Goal: Task Accomplishment & Management: Manage account settings

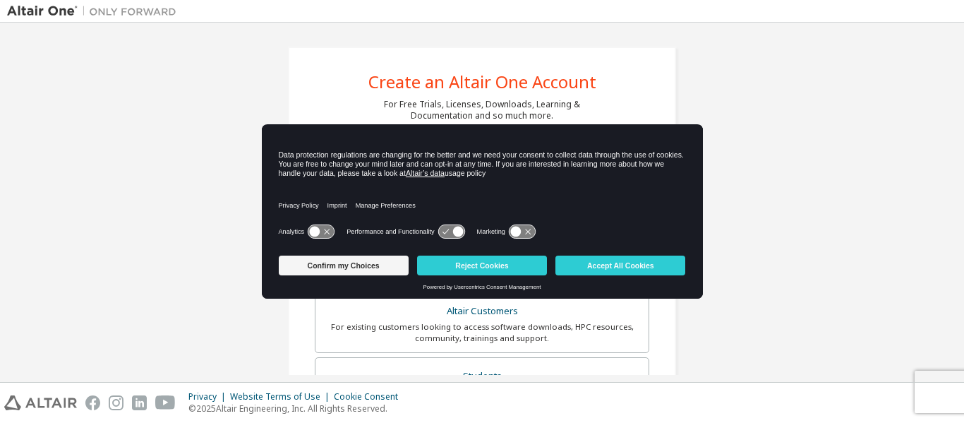
click at [449, 233] on icon at bounding box center [451, 231] width 26 height 13
click at [318, 232] on icon at bounding box center [315, 231] width 11 height 11
click at [318, 232] on icon at bounding box center [321, 231] width 26 height 13
click at [318, 267] on button "Confirm my Choices" at bounding box center [344, 265] width 130 height 20
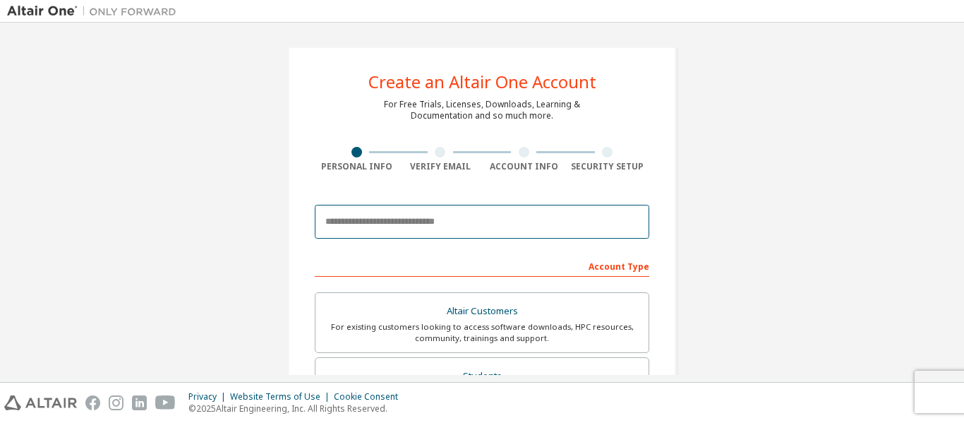
click at [453, 217] on input "email" at bounding box center [482, 222] width 334 height 34
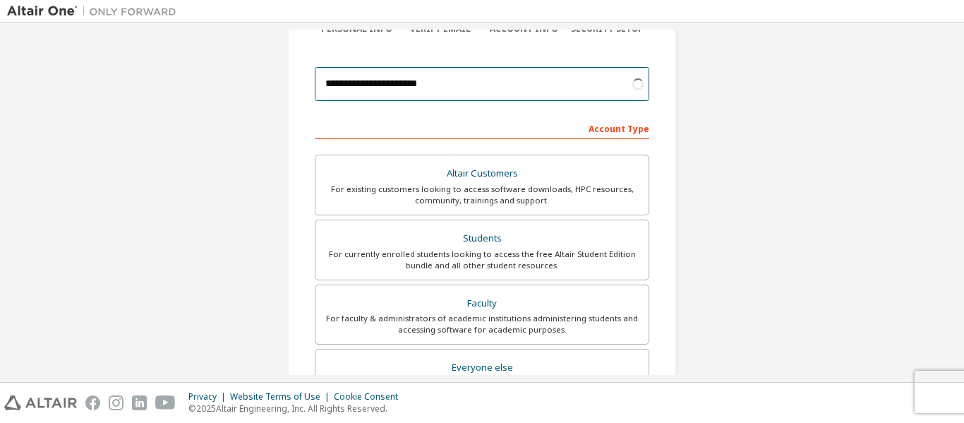
scroll to position [141, 0]
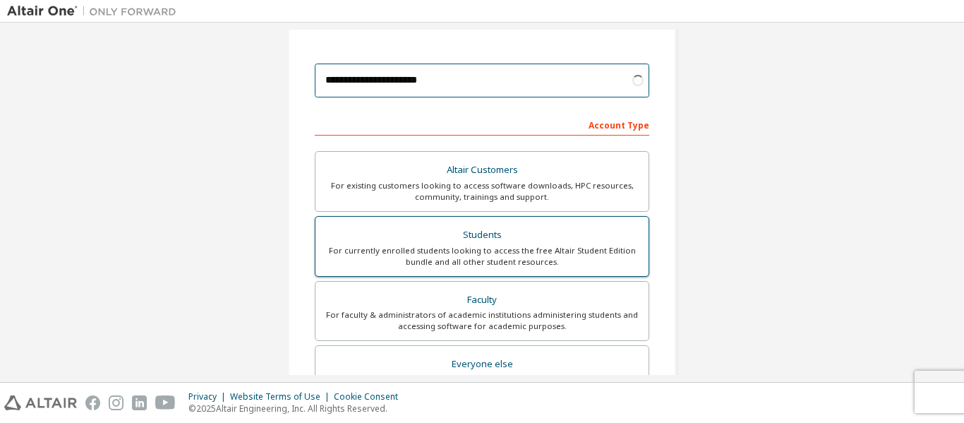
type input "**********"
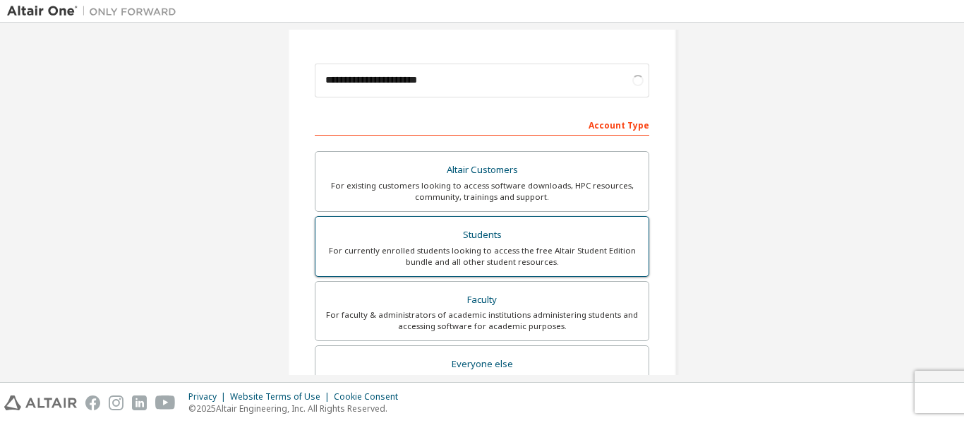
click at [515, 246] on div "For currently enrolled students looking to access the free Altair Student Editi…" at bounding box center [482, 256] width 316 height 23
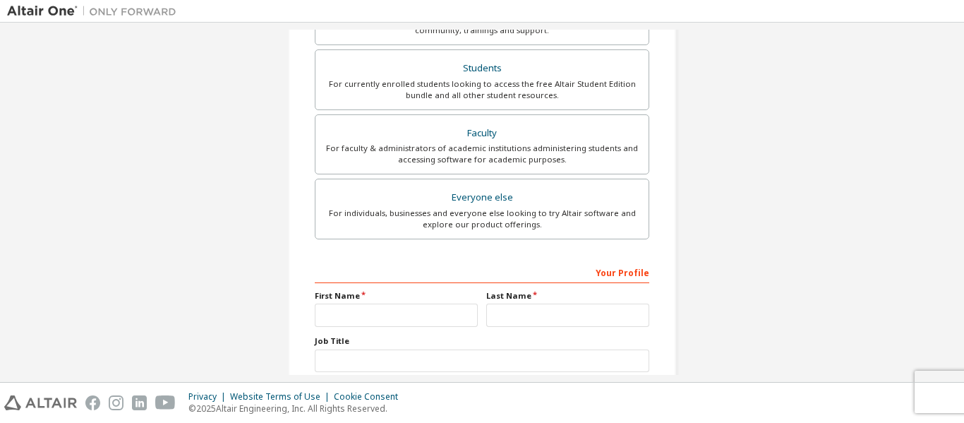
scroll to position [402, 0]
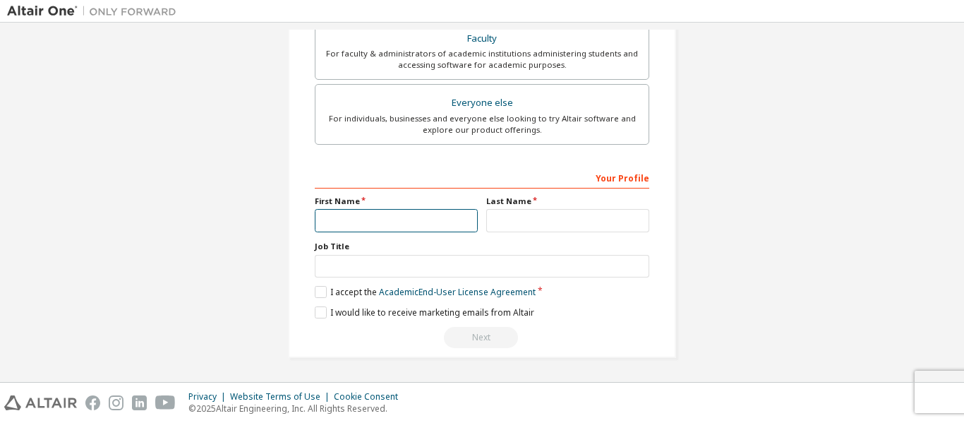
click at [401, 219] on input "text" at bounding box center [396, 220] width 163 height 23
click at [755, 30] on div "**********" at bounding box center [482, 0] width 950 height 747
click at [396, 217] on input "text" at bounding box center [396, 220] width 163 height 23
type input "******"
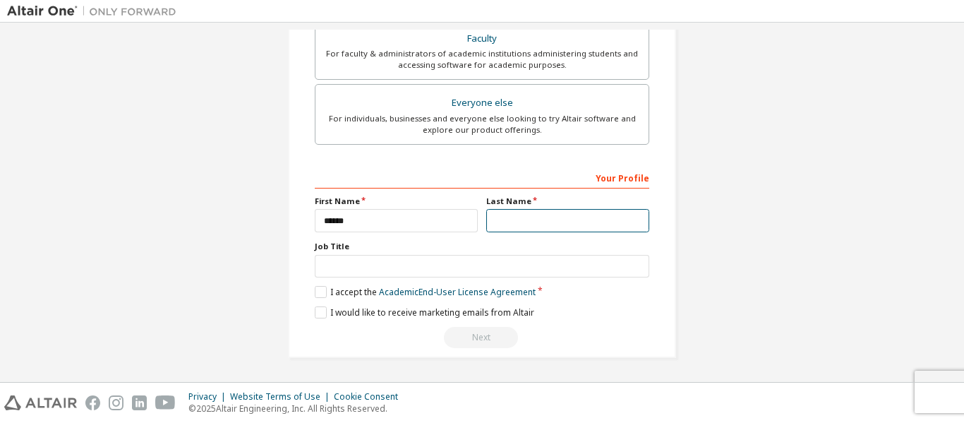
click at [511, 214] on input "text" at bounding box center [567, 220] width 163 height 23
type input "*******"
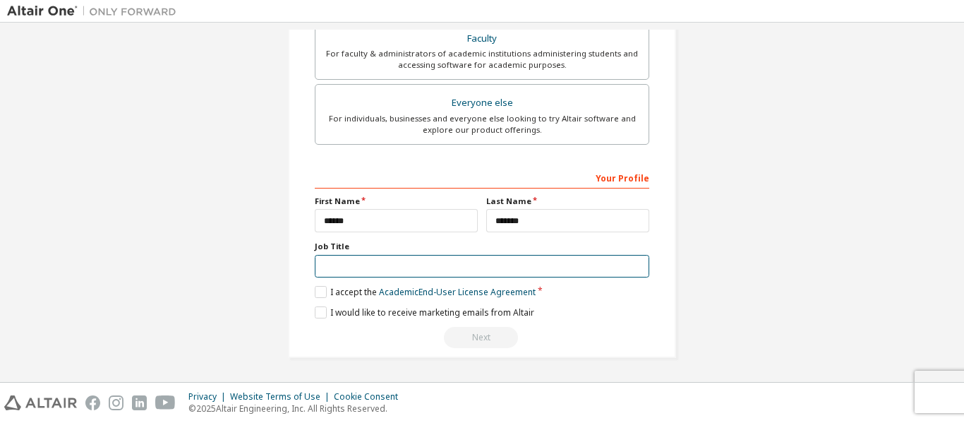
click at [450, 256] on input "text" at bounding box center [482, 266] width 334 height 23
type input "*"
type input "**********"
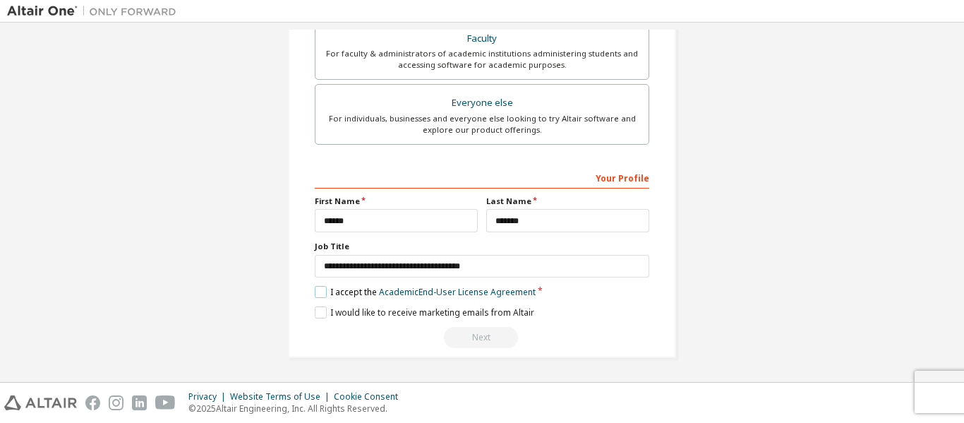
click at [317, 297] on label "I accept the Academic End-User License Agreement" at bounding box center [425, 292] width 221 height 12
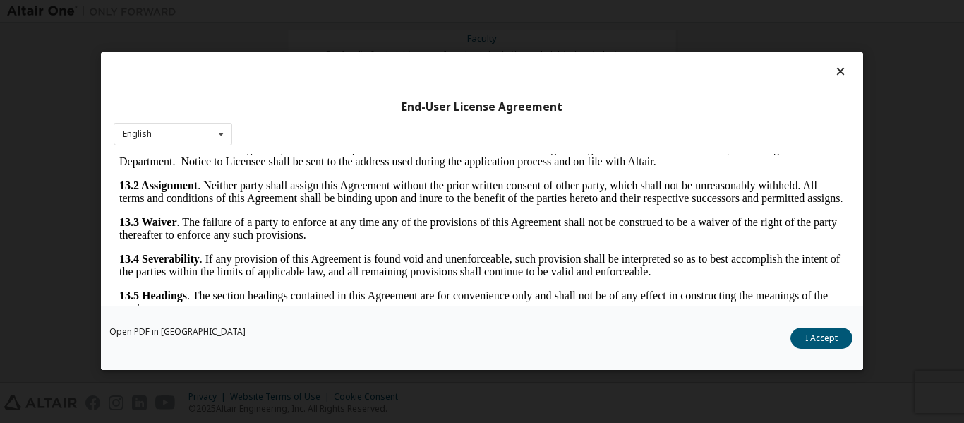
scroll to position [2354, 0]
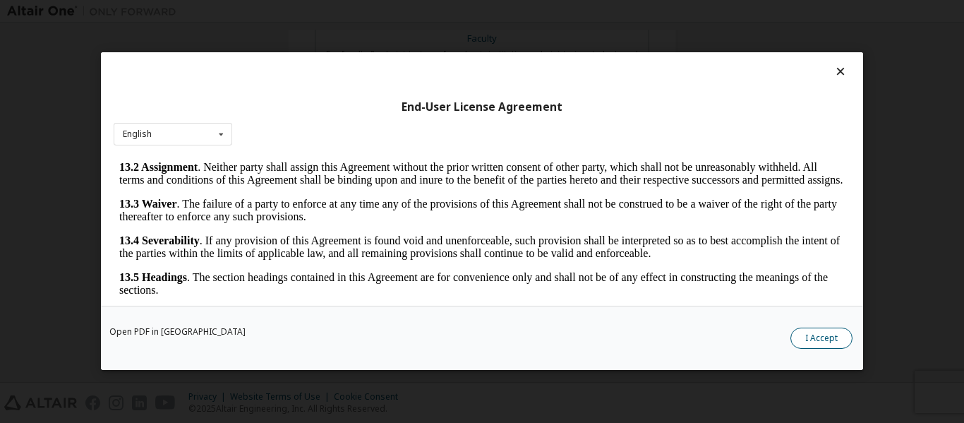
click at [828, 334] on button "I Accept" at bounding box center [821, 338] width 62 height 21
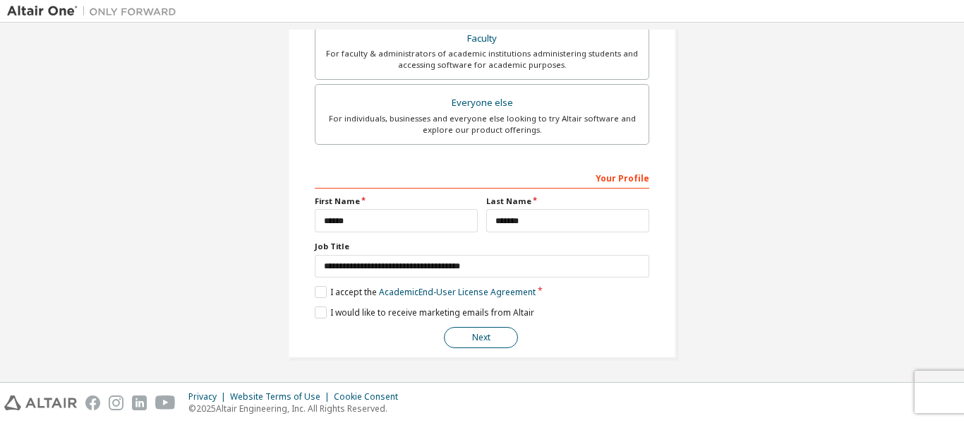
click at [468, 336] on button "Next" at bounding box center [481, 337] width 74 height 21
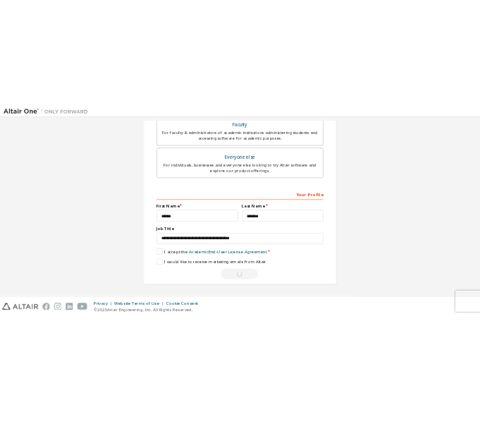
scroll to position [0, 0]
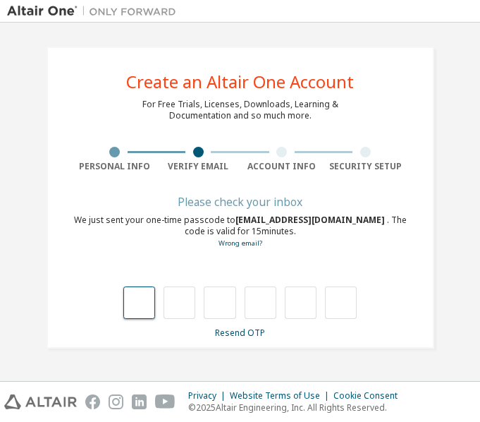
click at [147, 296] on input "text" at bounding box center [139, 302] width 32 height 32
type input "*"
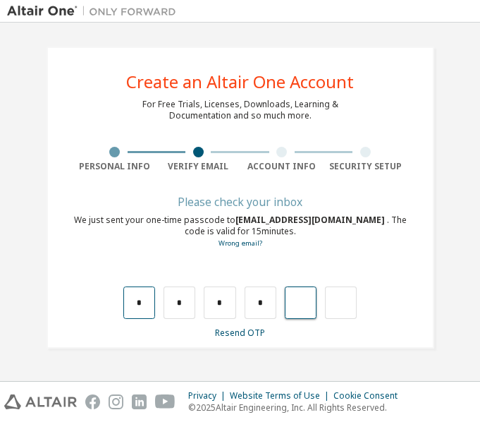
type input "*"
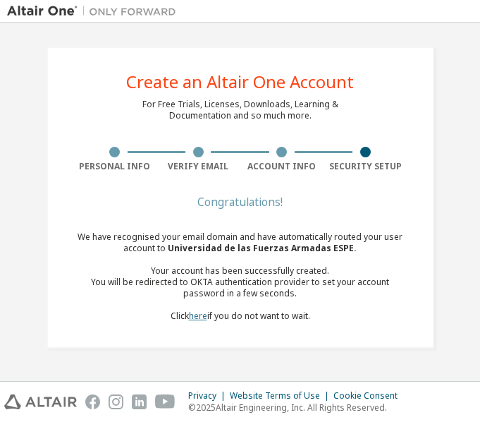
click at [201, 318] on link "here" at bounding box center [198, 316] width 18 height 12
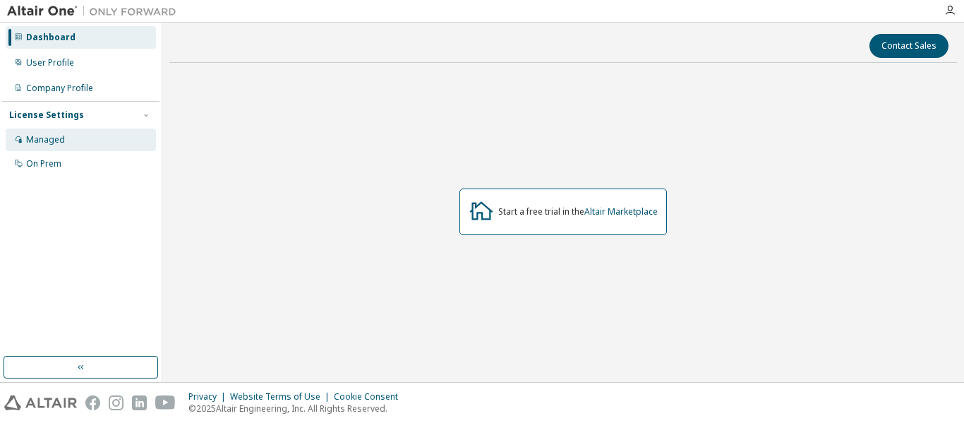
click at [85, 139] on div "Managed" at bounding box center [81, 139] width 150 height 23
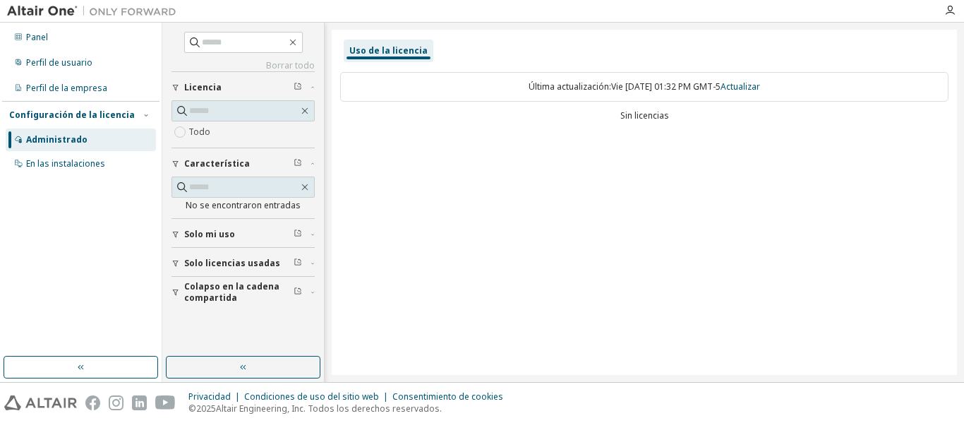
click at [730, 164] on div "Uso de la licencia Última actualización: Vie 2025-10-10 01:32 PM GMT-5 Actualiz…" at bounding box center [644, 202] width 625 height 345
click at [195, 368] on button "button" at bounding box center [243, 367] width 155 height 23
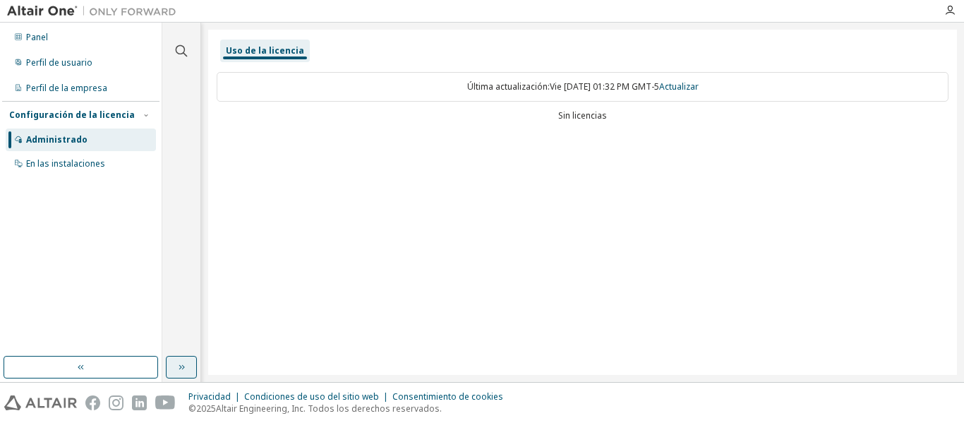
click at [194, 368] on button "button" at bounding box center [181, 367] width 31 height 23
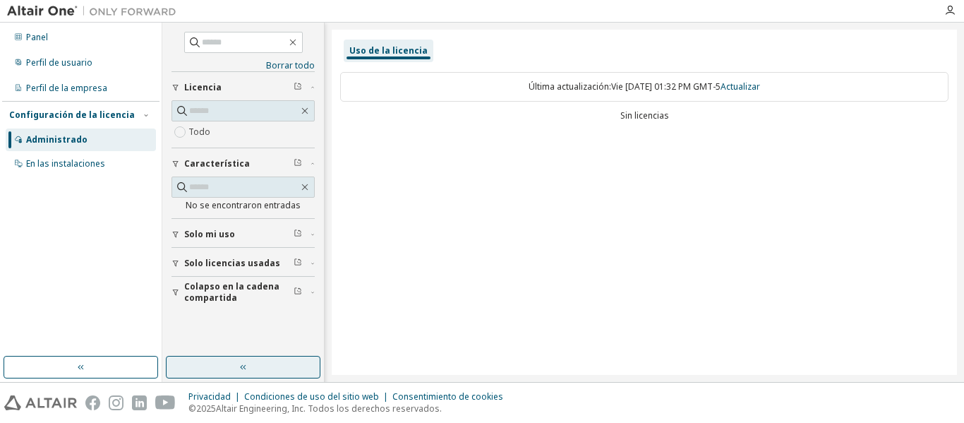
click at [194, 368] on button "button" at bounding box center [243, 367] width 155 height 23
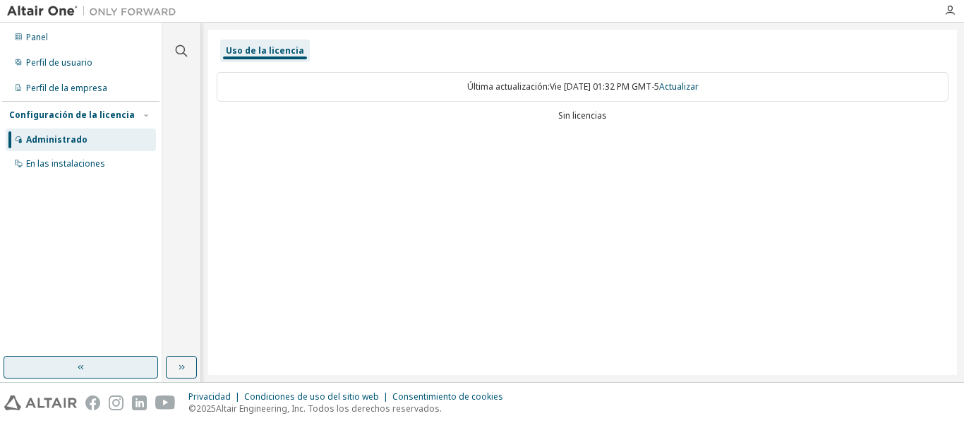
click at [82, 367] on icon "button" at bounding box center [80, 366] width 11 height 11
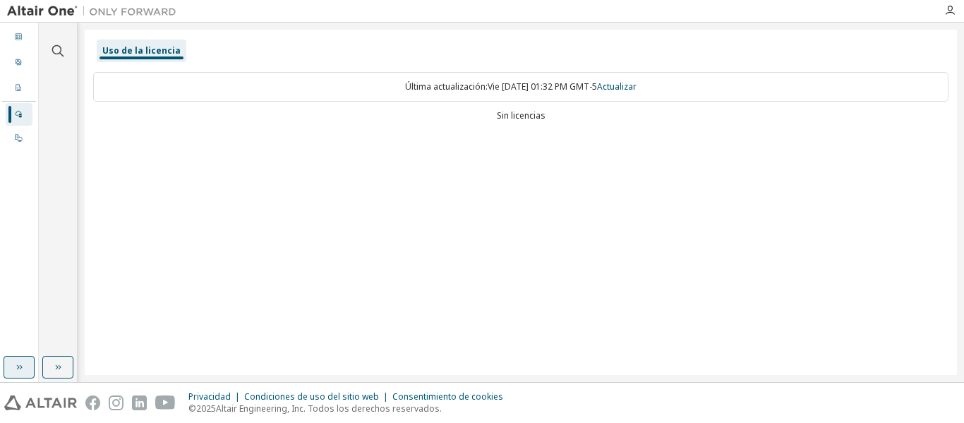
click at [18, 362] on icon "button" at bounding box center [18, 366] width 11 height 11
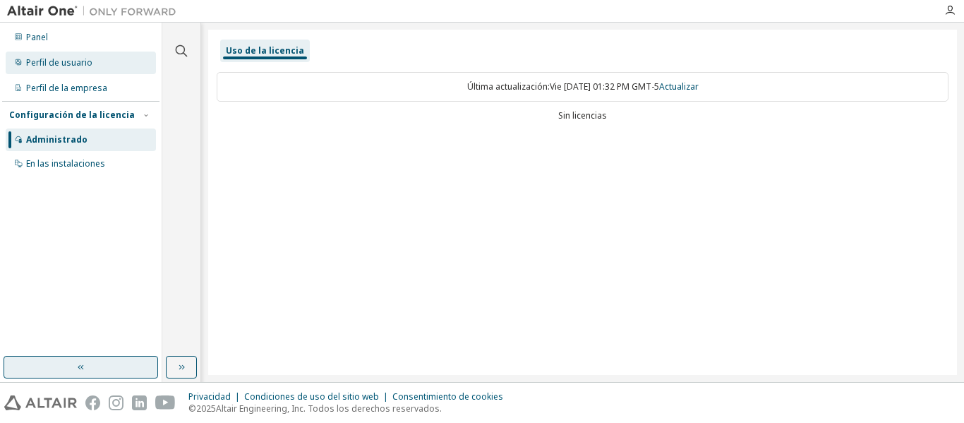
click at [110, 65] on div "Perfil de usuario" at bounding box center [81, 63] width 150 height 23
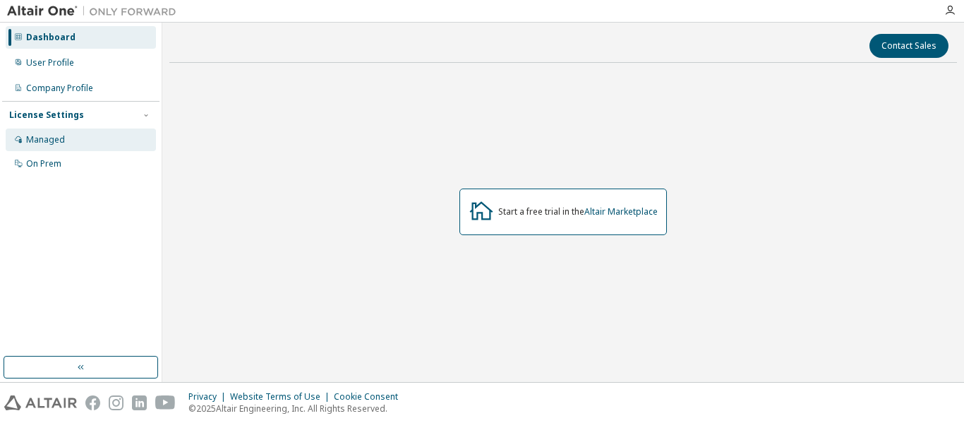
click at [56, 137] on div "Managed" at bounding box center [45, 139] width 39 height 11
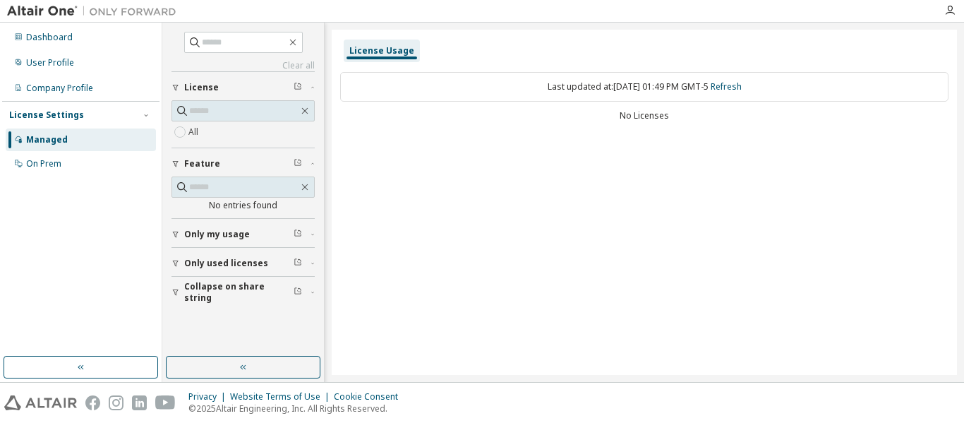
click at [232, 272] on button "Only used licenses" at bounding box center [242, 263] width 143 height 31
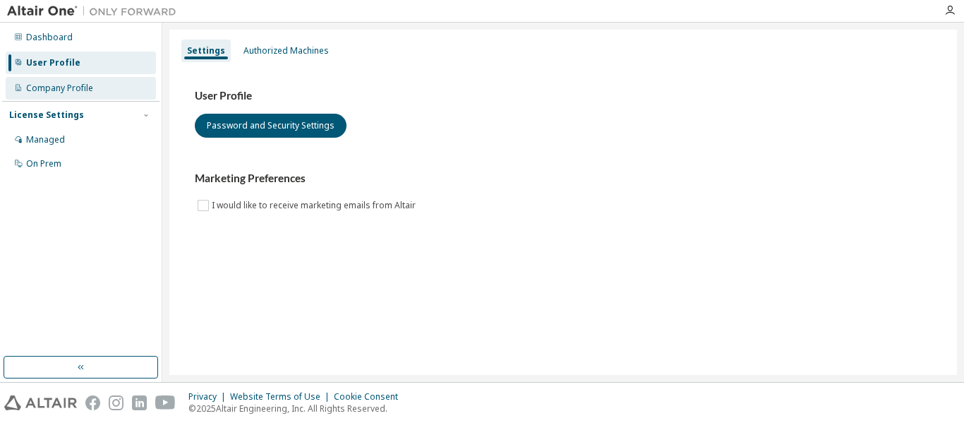
click at [107, 87] on div "Company Profile" at bounding box center [81, 88] width 150 height 23
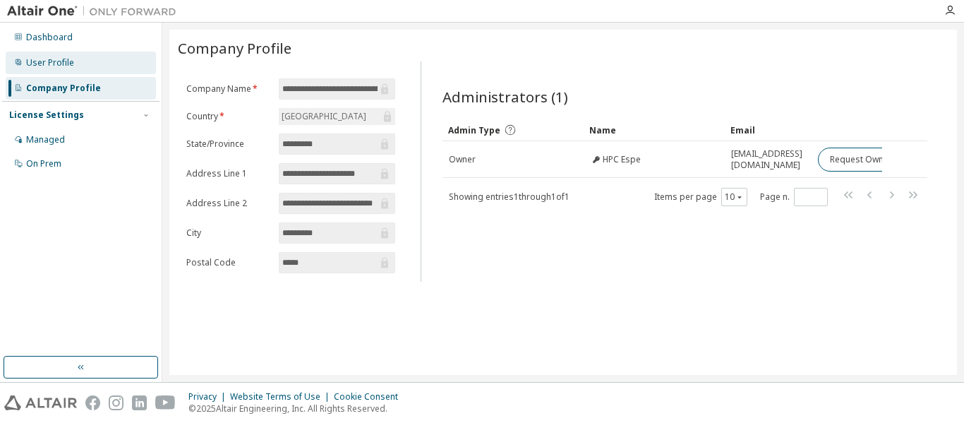
click at [114, 68] on div "User Profile" at bounding box center [81, 63] width 150 height 23
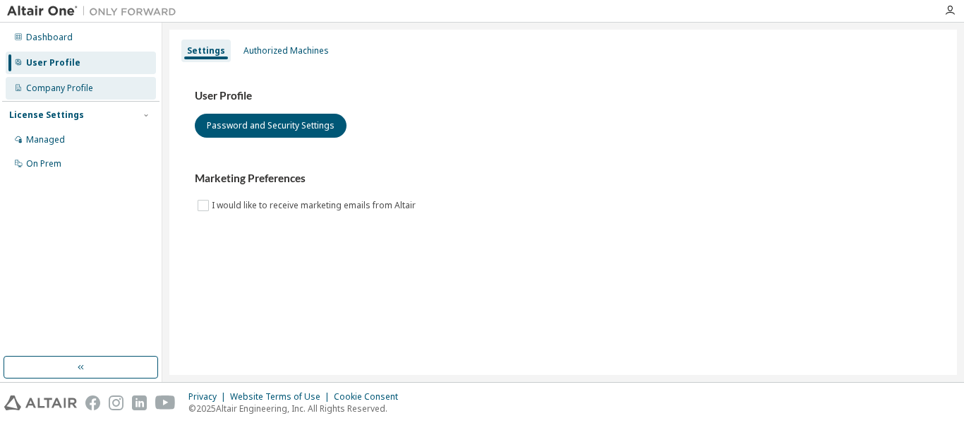
click at [100, 97] on div "Company Profile" at bounding box center [81, 88] width 150 height 23
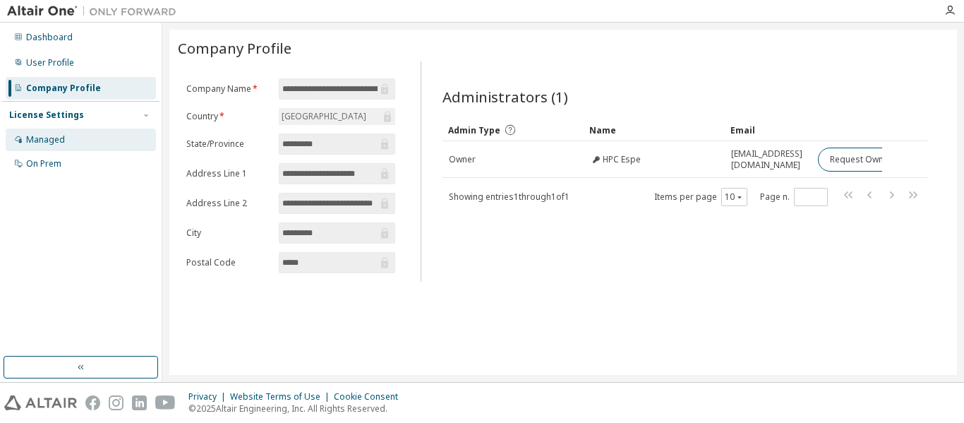
click at [66, 141] on div "Managed" at bounding box center [81, 139] width 150 height 23
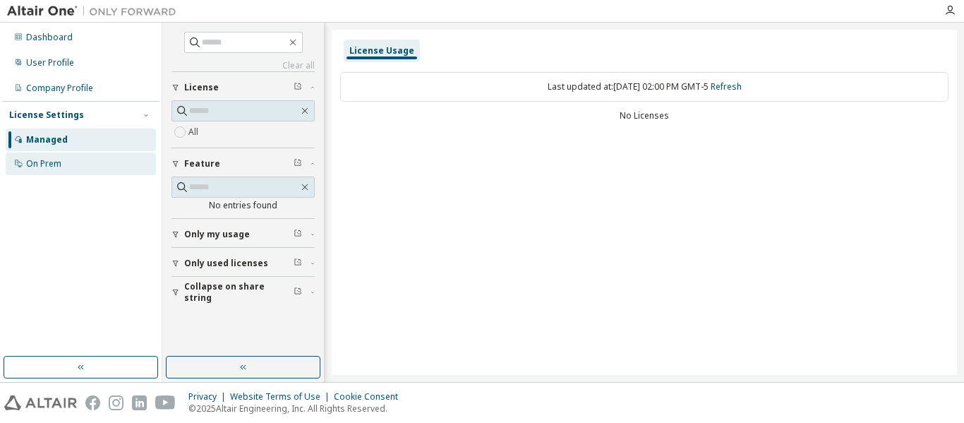
click at [66, 159] on div "On Prem" at bounding box center [81, 163] width 150 height 23
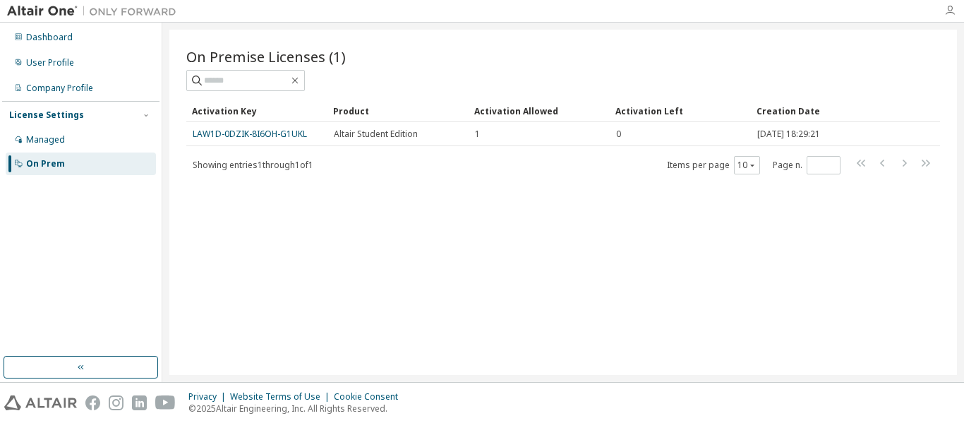
click at [948, 5] on icon "button" at bounding box center [949, 10] width 11 height 11
